Goal: Navigation & Orientation: Find specific page/section

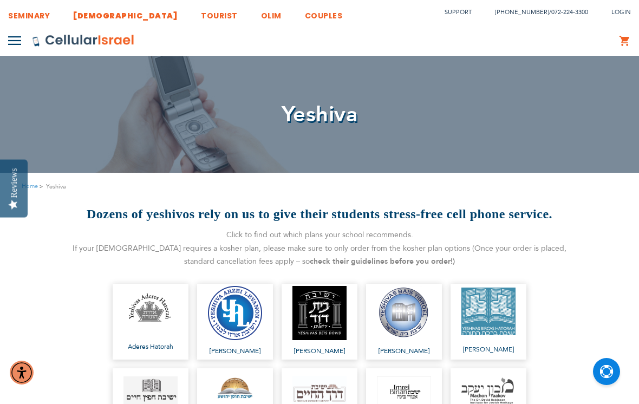
click at [88, 10] on link "[DEMOGRAPHIC_DATA]" at bounding box center [125, 13] width 105 height 20
click at [15, 41] on img at bounding box center [14, 40] width 13 height 9
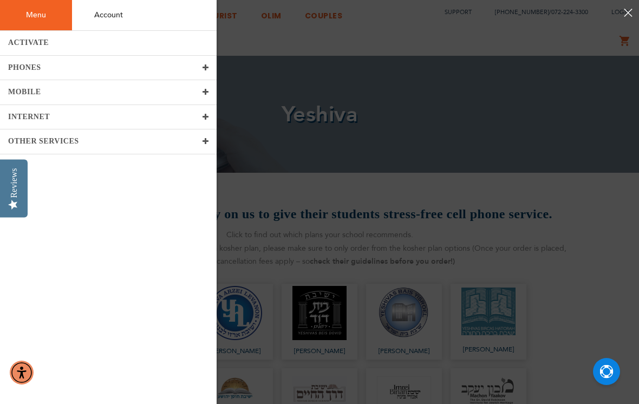
click at [27, 12] on link "Menu" at bounding box center [36, 15] width 72 height 30
click at [21, 50] on button at bounding box center [14, 40] width 13 height 19
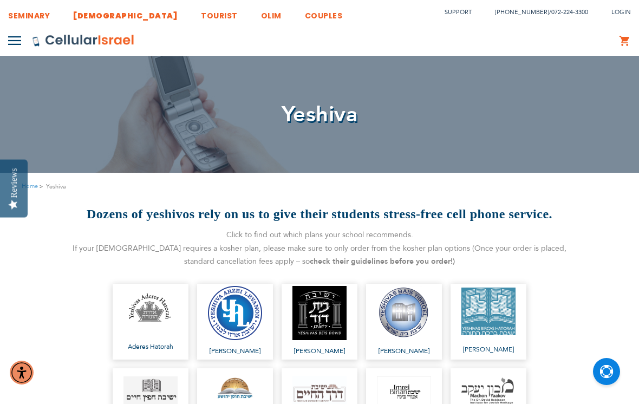
click at [95, 20] on link "[DEMOGRAPHIC_DATA]" at bounding box center [125, 13] width 105 height 20
click at [19, 36] on img at bounding box center [14, 40] width 13 height 9
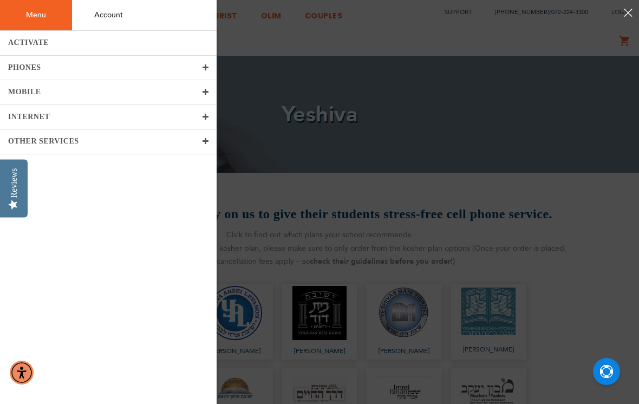
click at [24, 95] on span "MOBILE" at bounding box center [24, 92] width 33 height 8
